Goal: Navigation & Orientation: Find specific page/section

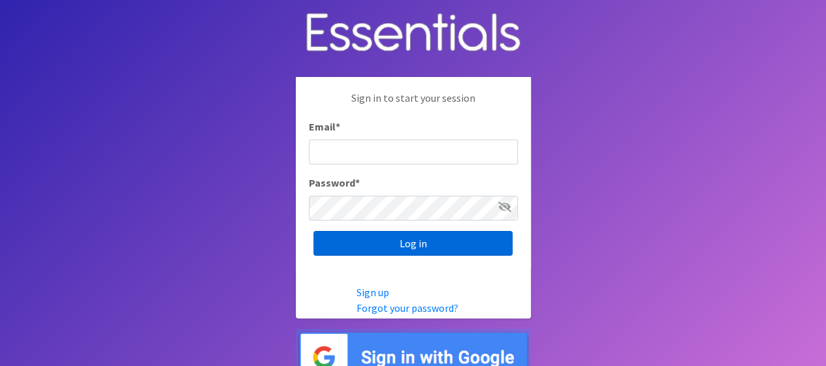
type input "[EMAIL_ADDRESS][DOMAIN_NAME]"
click at [434, 234] on input "Log in" at bounding box center [412, 243] width 199 height 25
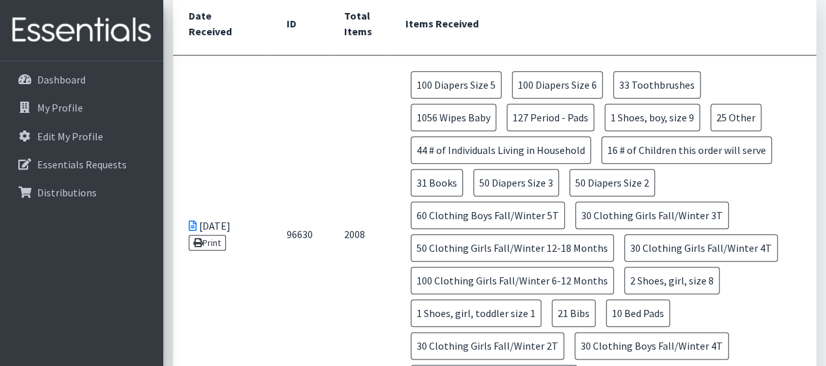
scroll to position [599, 0]
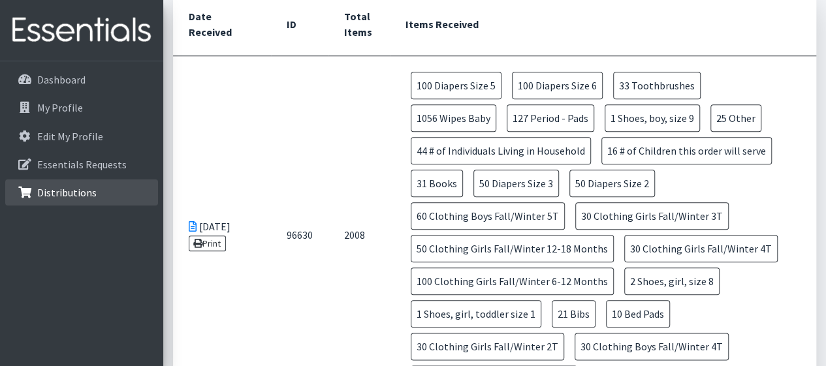
click at [77, 200] on link "Distributions" at bounding box center [81, 193] width 153 height 26
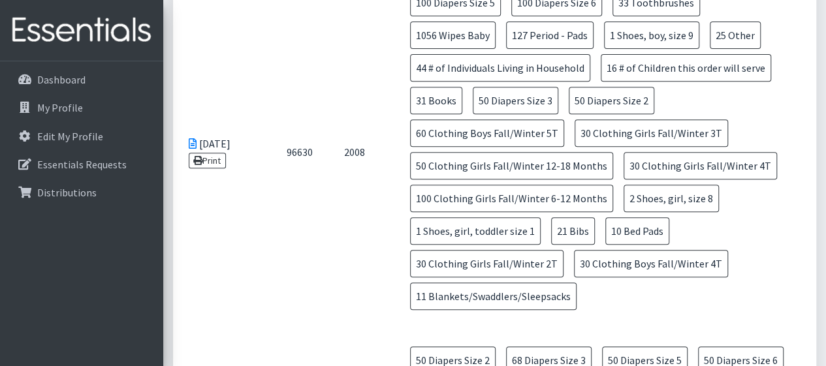
scroll to position [231, 0]
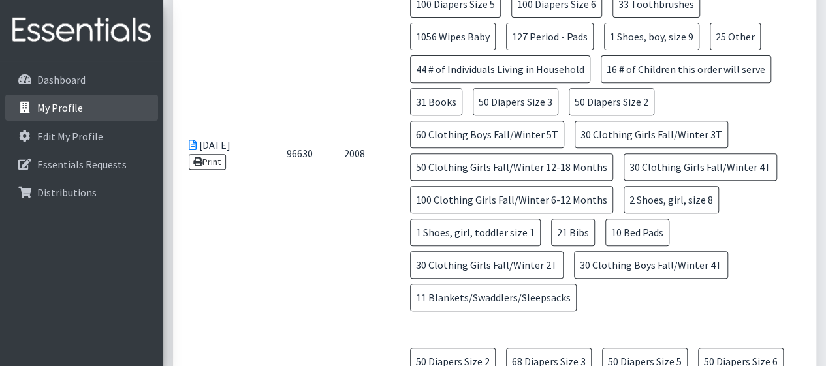
click at [84, 102] on link "My Profile" at bounding box center [81, 108] width 153 height 26
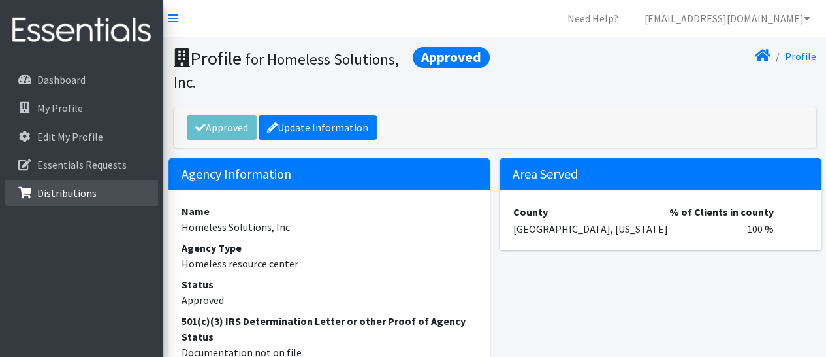
click at [71, 189] on p "Distributions" at bounding box center [66, 192] width 59 height 13
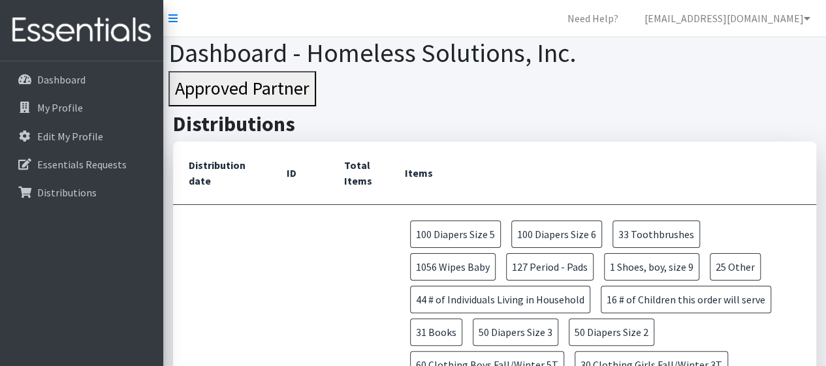
click at [272, 95] on button "Approved Partner" at bounding box center [242, 88] width 148 height 35
click at [170, 19] on icon at bounding box center [172, 18] width 9 height 10
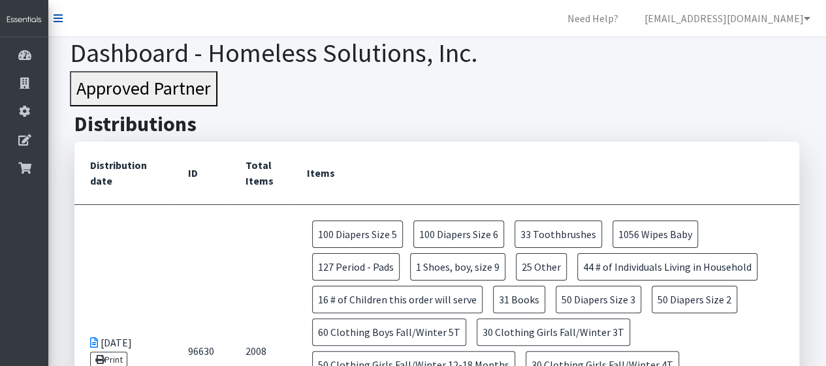
click at [58, 20] on icon at bounding box center [58, 18] width 9 height 10
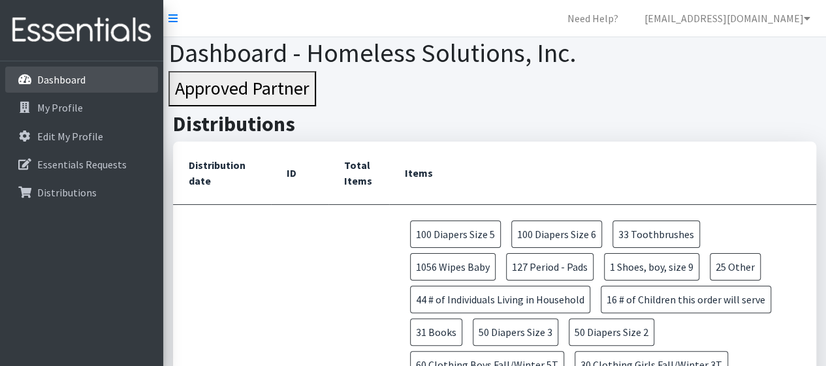
click at [50, 74] on p "Dashboard" at bounding box center [61, 79] width 48 height 13
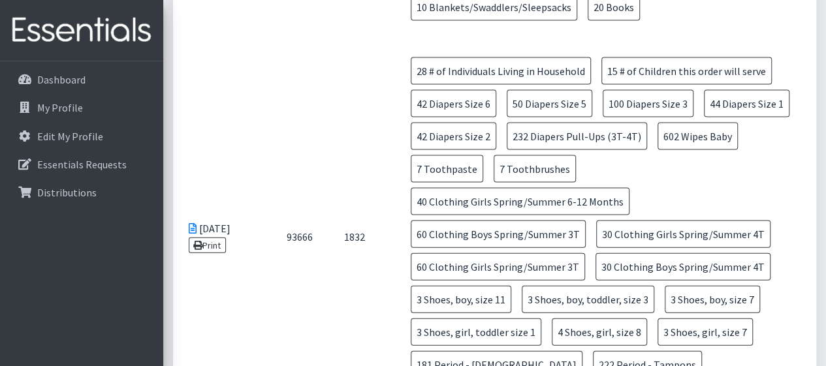
scroll to position [1319, 0]
